Goal: Task Accomplishment & Management: Manage account settings

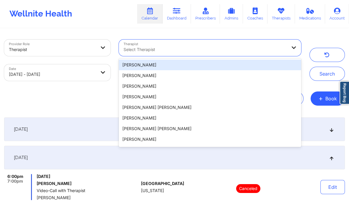
click at [202, 49] on div at bounding box center [204, 49] width 163 height 7
paste input "[US_STATE][PERSON_NAME]"
type input "[US_STATE][PERSON_NAME]"
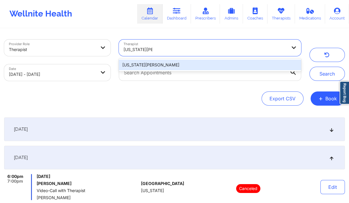
click at [185, 64] on div "[US_STATE][PERSON_NAME]" at bounding box center [210, 65] width 183 height 11
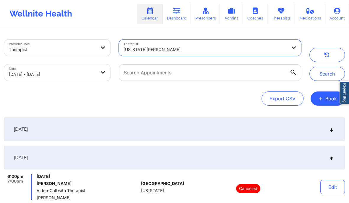
select select "2025-8"
select select "2025-9"
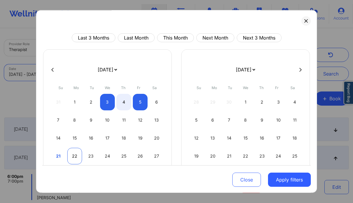
click at [71, 154] on div "22" at bounding box center [74, 156] width 15 height 17
select select "2025-8"
select select "2025-9"
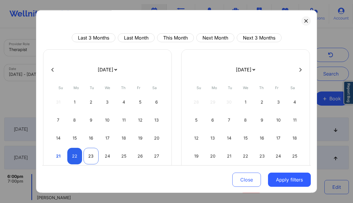
select select "2025-8"
select select "2025-9"
click at [88, 154] on div "23" at bounding box center [91, 156] width 15 height 17
select select "2025-8"
select select "2025-9"
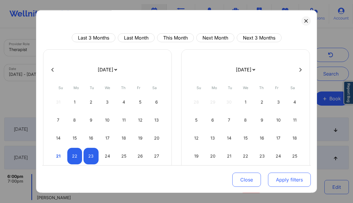
click at [278, 177] on button "Apply filters" at bounding box center [289, 180] width 43 height 14
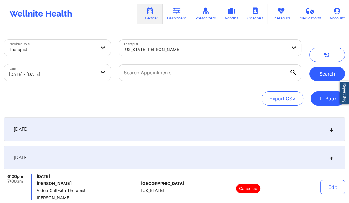
click at [314, 79] on button "Search" at bounding box center [326, 74] width 35 height 14
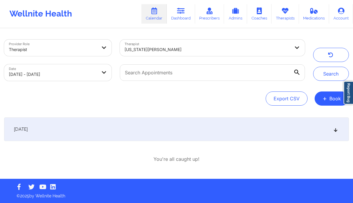
click at [335, 131] on icon at bounding box center [335, 129] width 5 height 4
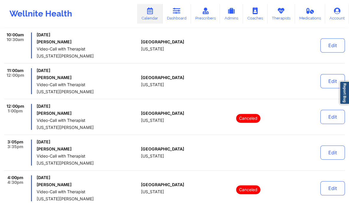
scroll to position [191, 0]
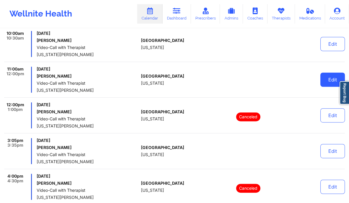
click at [324, 78] on button "Edit" at bounding box center [332, 80] width 25 height 14
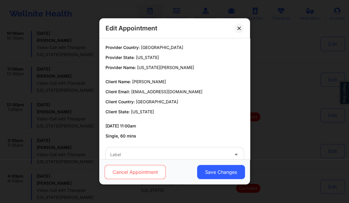
click at [145, 172] on button "Cancel Appointment" at bounding box center [134, 172] width 61 height 14
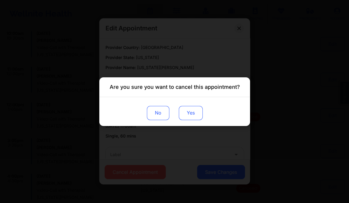
click at [186, 119] on button "Yes" at bounding box center [190, 113] width 24 height 14
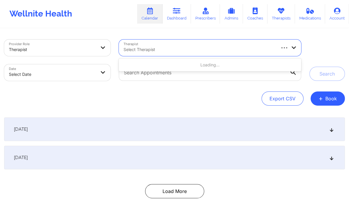
click at [141, 52] on div at bounding box center [198, 49] width 151 height 7
paste input "[US_STATE][PERSON_NAME]"
type input "[US_STATE][PERSON_NAME]"
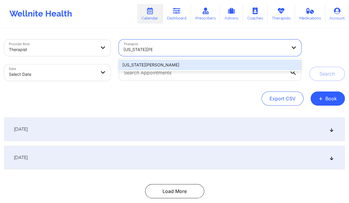
click at [130, 68] on div "[US_STATE][PERSON_NAME]" at bounding box center [210, 65] width 183 height 11
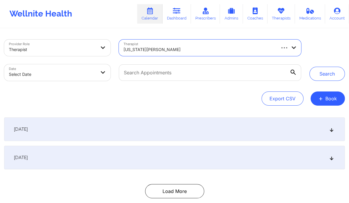
select select "2025-8"
select select "2025-9"
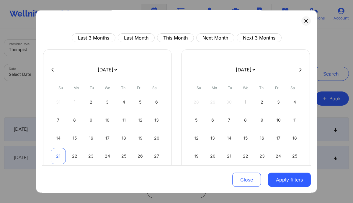
click at [57, 156] on div "21" at bounding box center [58, 156] width 15 height 17
select select "2025-8"
select select "2025-9"
click at [86, 156] on div "23" at bounding box center [91, 156] width 15 height 17
select select "2025-8"
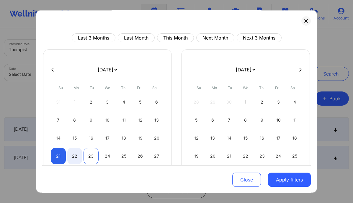
select select "2025-9"
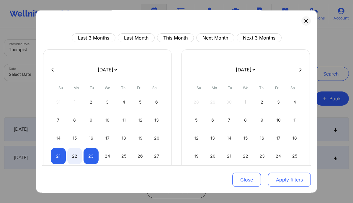
click at [283, 179] on button "Apply filters" at bounding box center [289, 180] width 43 height 14
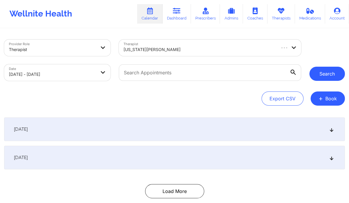
click at [327, 76] on button "Search" at bounding box center [326, 74] width 35 height 14
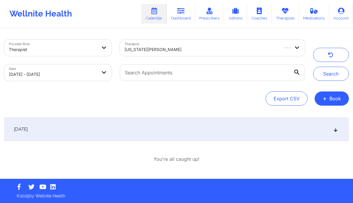
click at [225, 131] on div "[DATE]" at bounding box center [176, 130] width 345 height 24
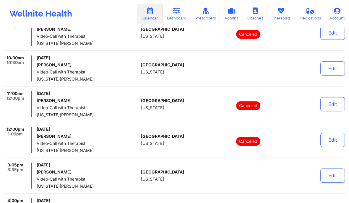
scroll to position [167, 0]
